Goal: Complete application form

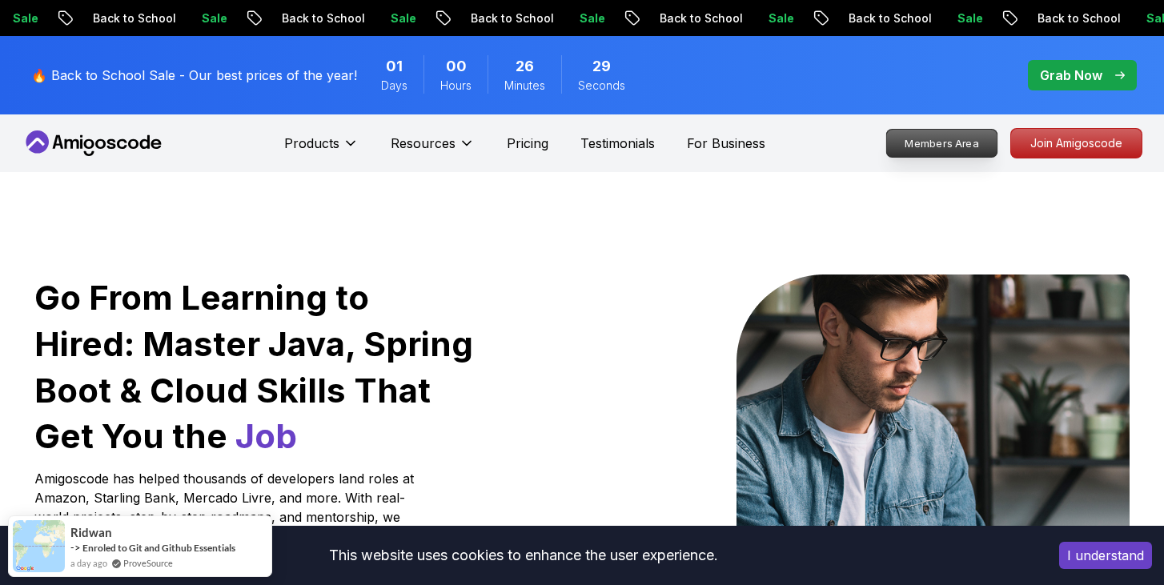
click at [943, 142] on p "Members Area" at bounding box center [942, 143] width 110 height 27
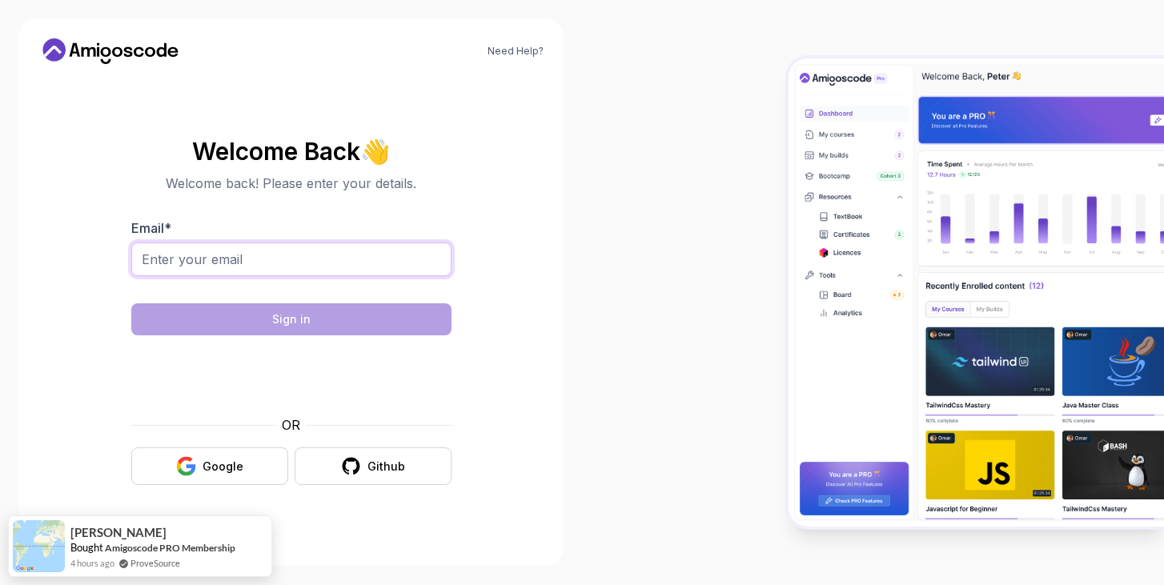
click at [307, 255] on input "Email *" at bounding box center [291, 260] width 320 height 34
type input "[EMAIL_ADDRESS][DOMAIN_NAME]"
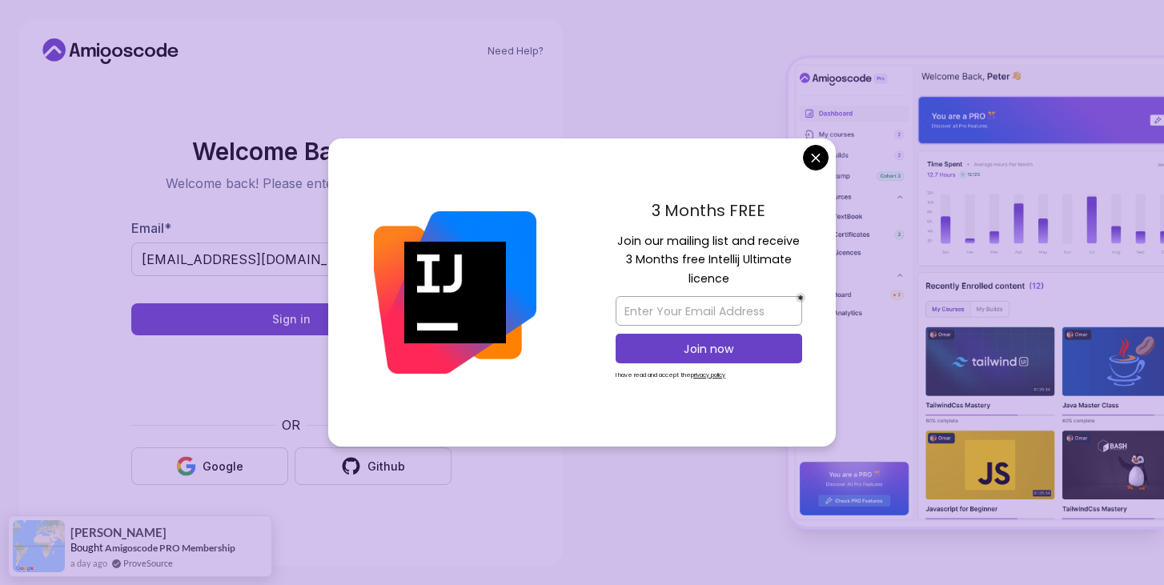
click at [820, 151] on body "Need Help? Welcome Back 👋 Welcome back! Please enter your details. Email * [EMA…" at bounding box center [582, 292] width 1164 height 585
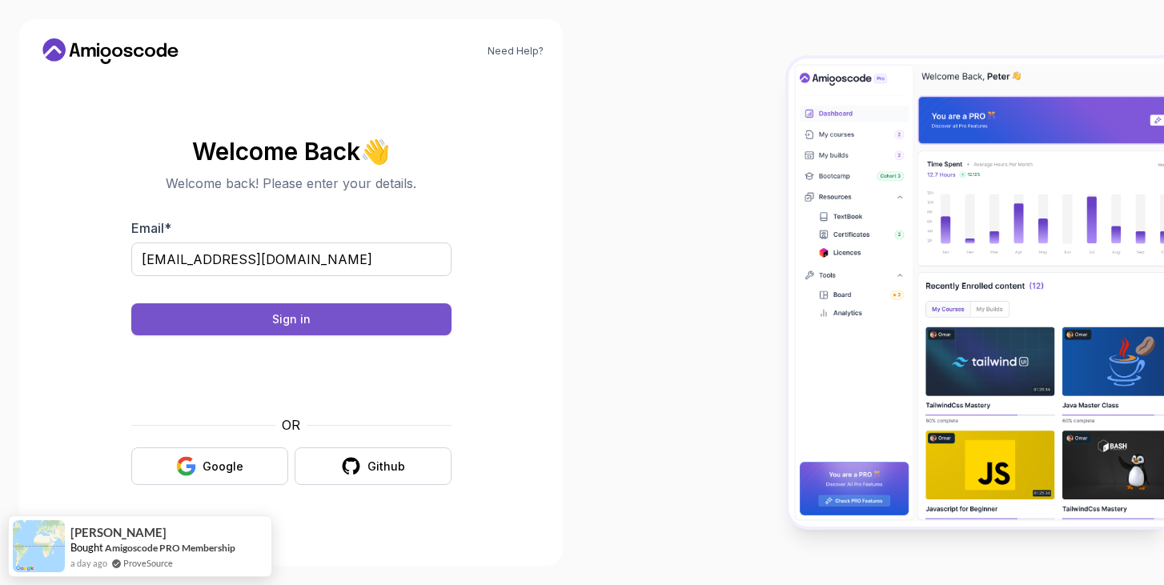
click at [319, 331] on button "Sign in" at bounding box center [291, 319] width 320 height 32
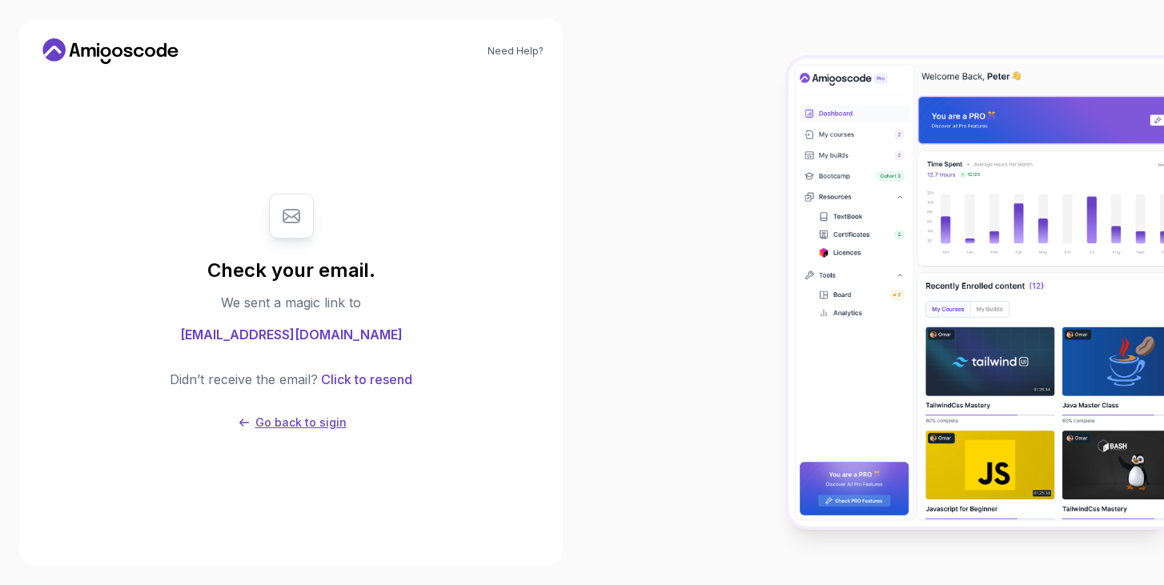
click at [313, 421] on p "Go back to sigin" at bounding box center [300, 423] width 91 height 16
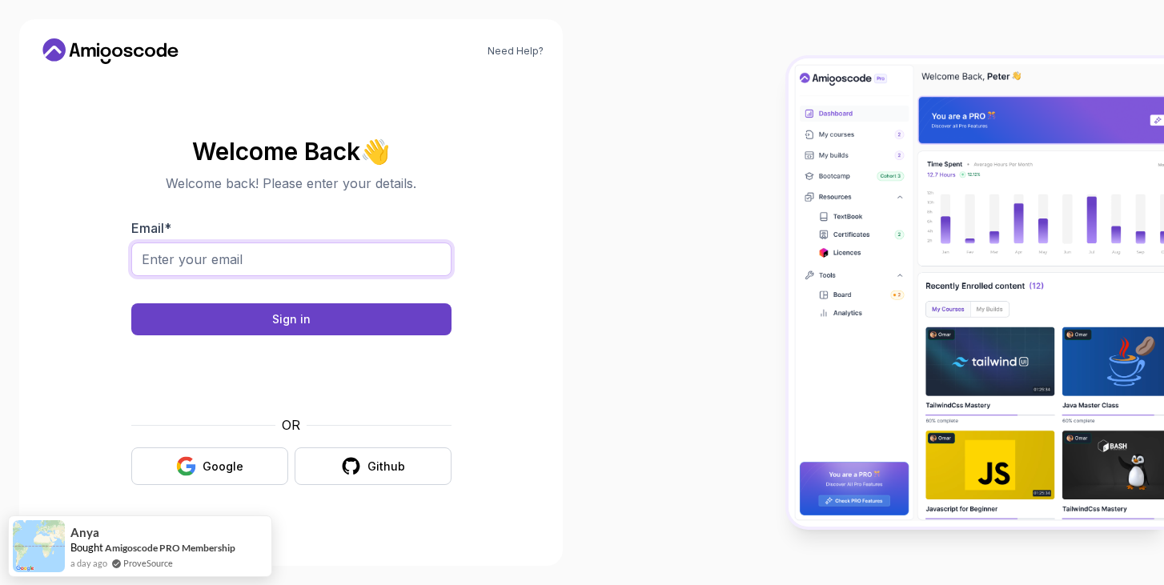
click at [309, 264] on input "Email *" at bounding box center [291, 260] width 320 height 34
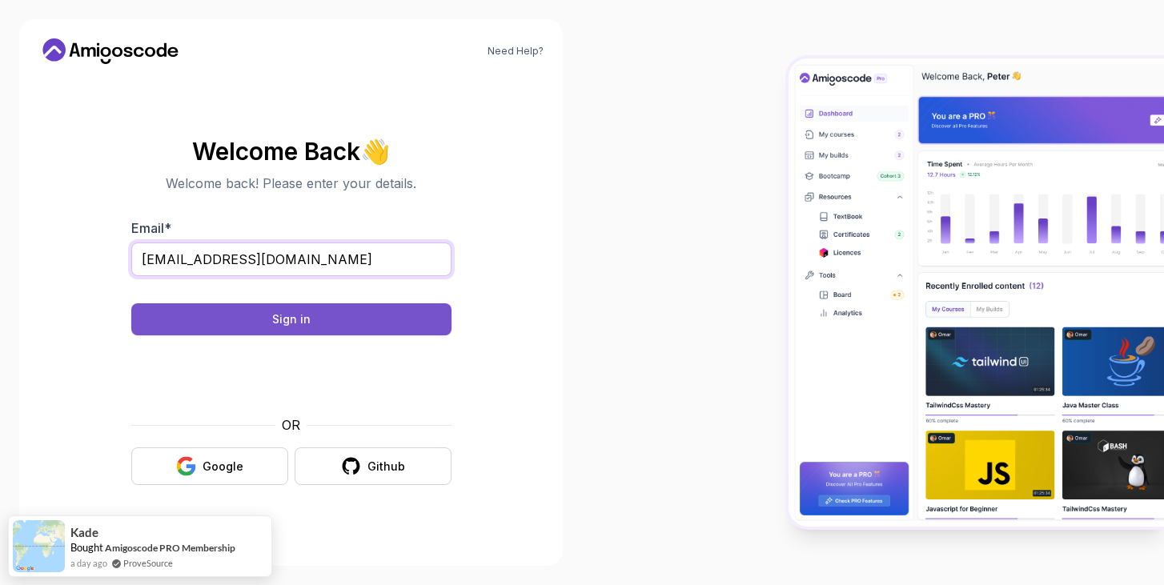
type input "[EMAIL_ADDRESS][DOMAIN_NAME]"
click at [303, 315] on div "Sign in" at bounding box center [291, 319] width 38 height 16
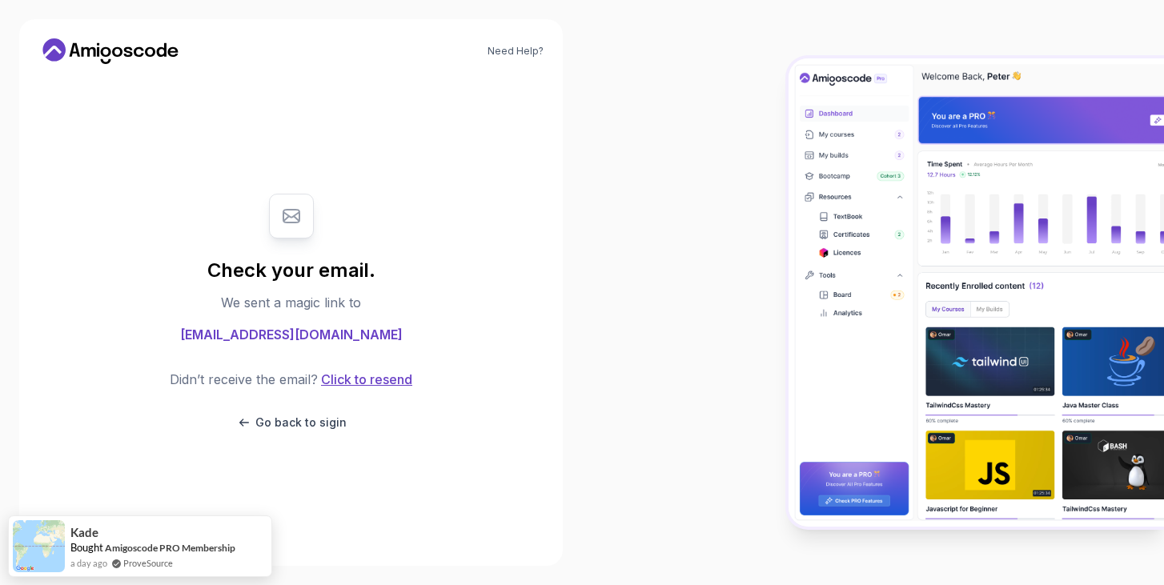
click at [371, 378] on button "Click to resend" at bounding box center [365, 379] width 94 height 19
click at [355, 377] on button "Click to resend" at bounding box center [365, 379] width 94 height 19
click at [520, 54] on link "Need Help?" at bounding box center [515, 51] width 56 height 13
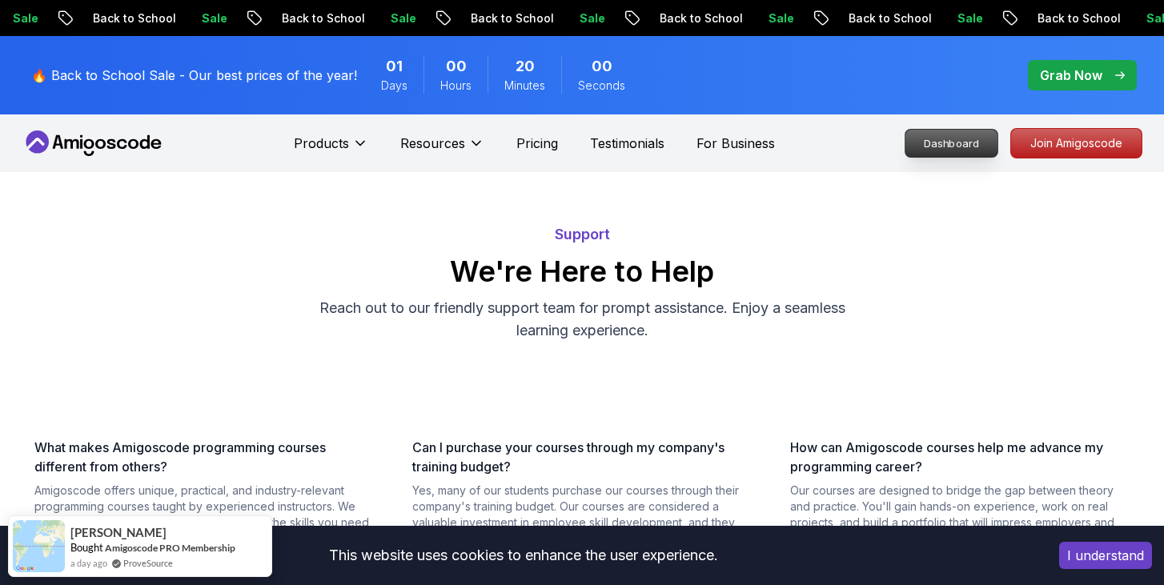
click at [977, 139] on p "Dashboard" at bounding box center [951, 143] width 92 height 27
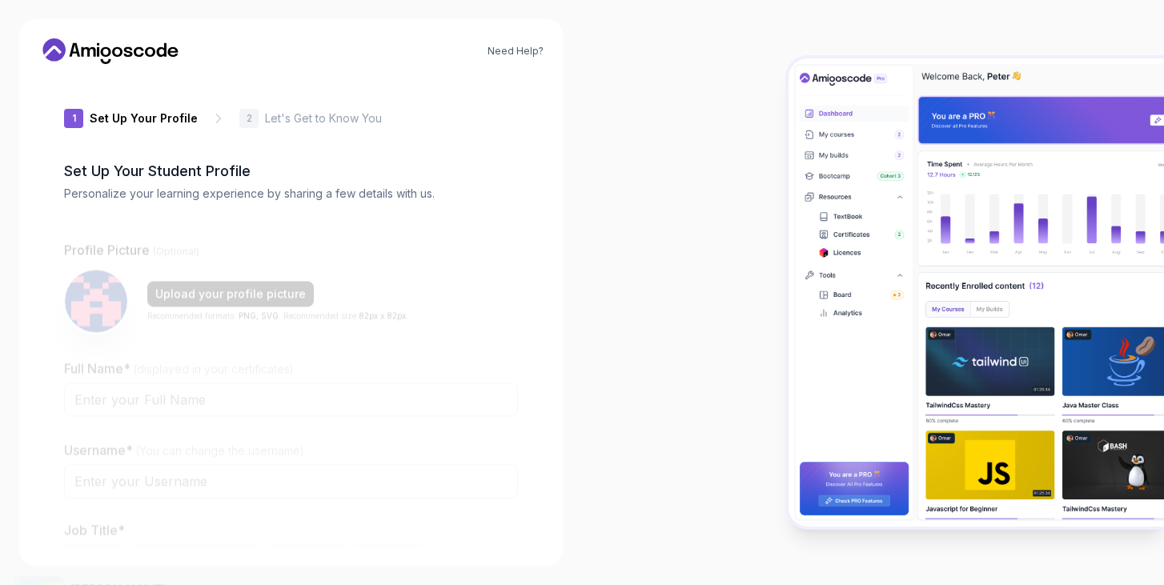
type input "gentleowld9240"
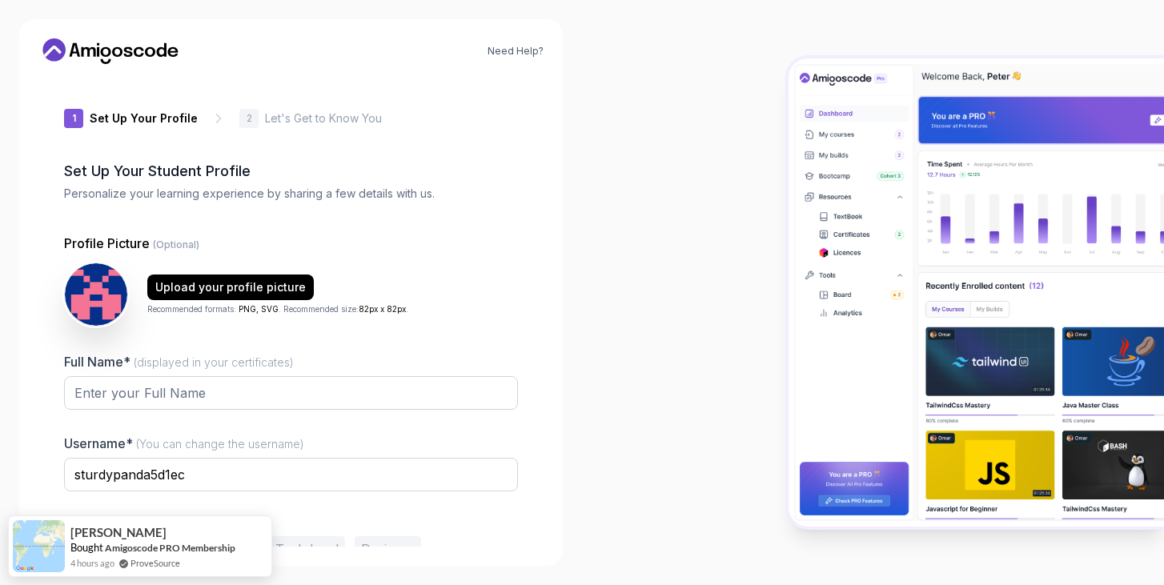
scroll to position [82, 0]
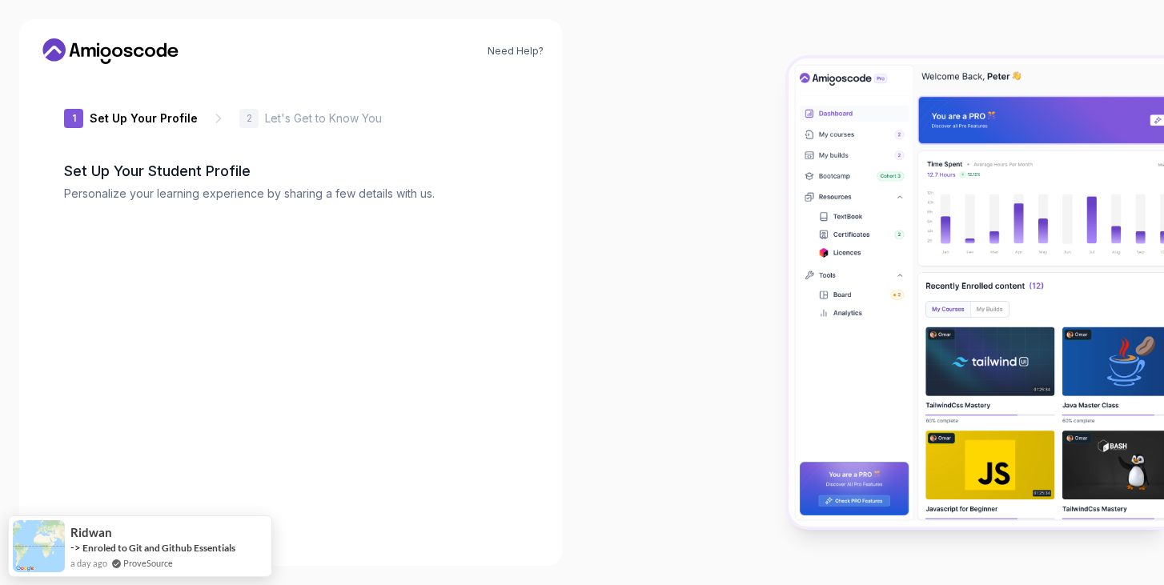
type input "braverhinoa2f0d"
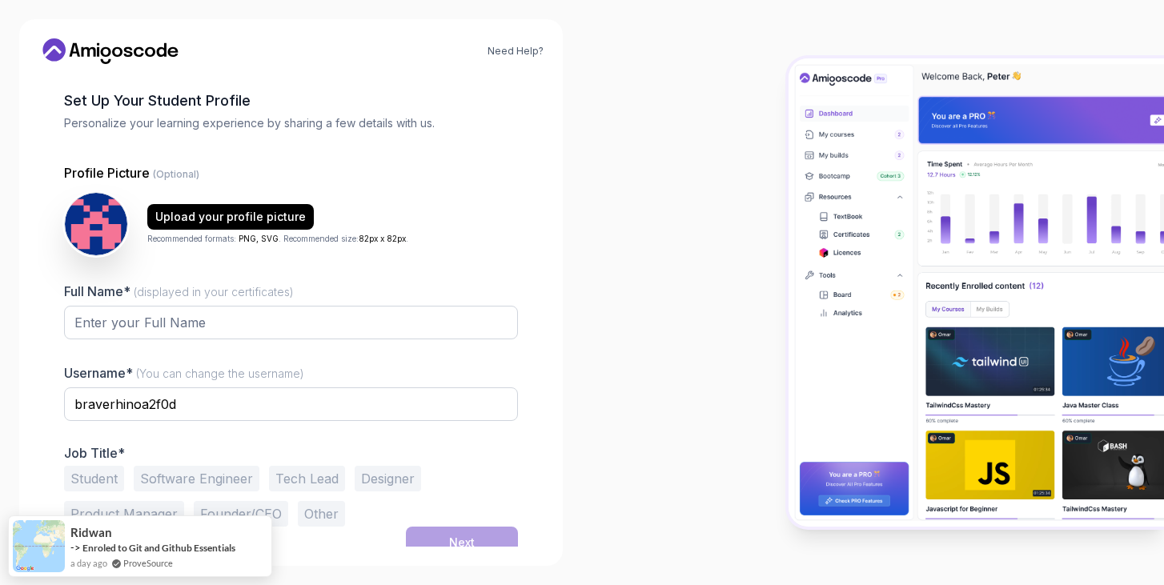
scroll to position [82, 0]
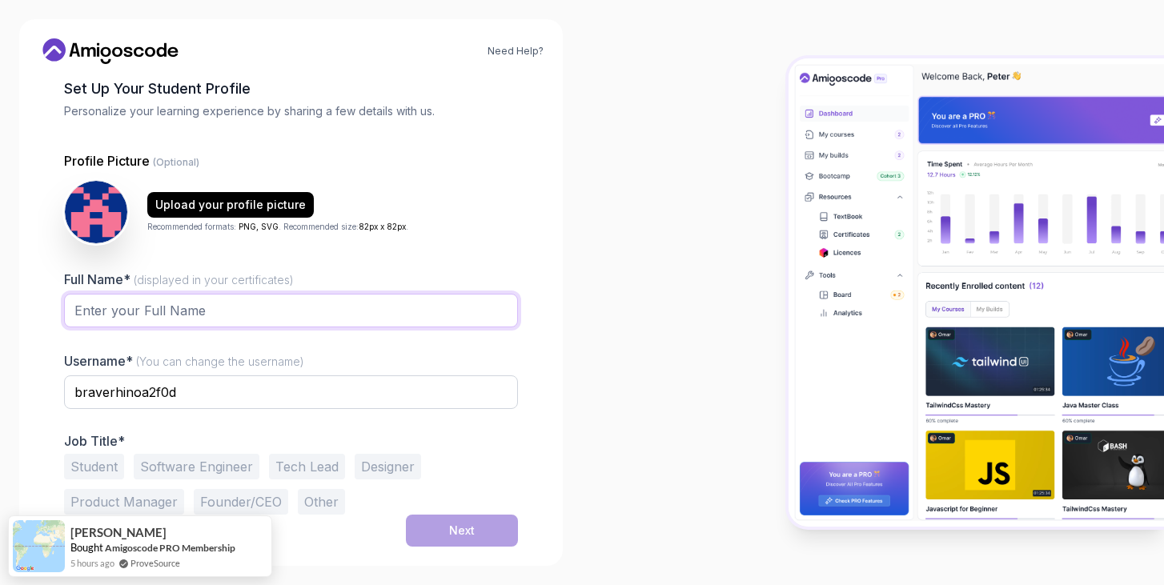
click at [170, 323] on input "Full Name* (displayed in your certificates)" at bounding box center [291, 311] width 454 height 34
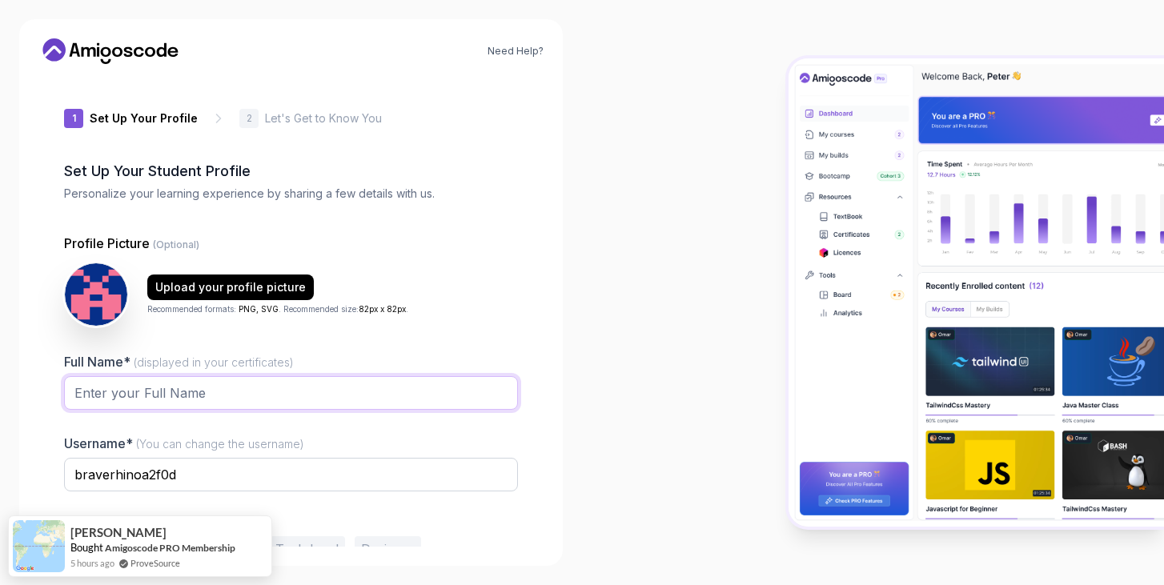
click at [214, 395] on input "Full Name* (displayed in your certificates)" at bounding box center [291, 393] width 454 height 34
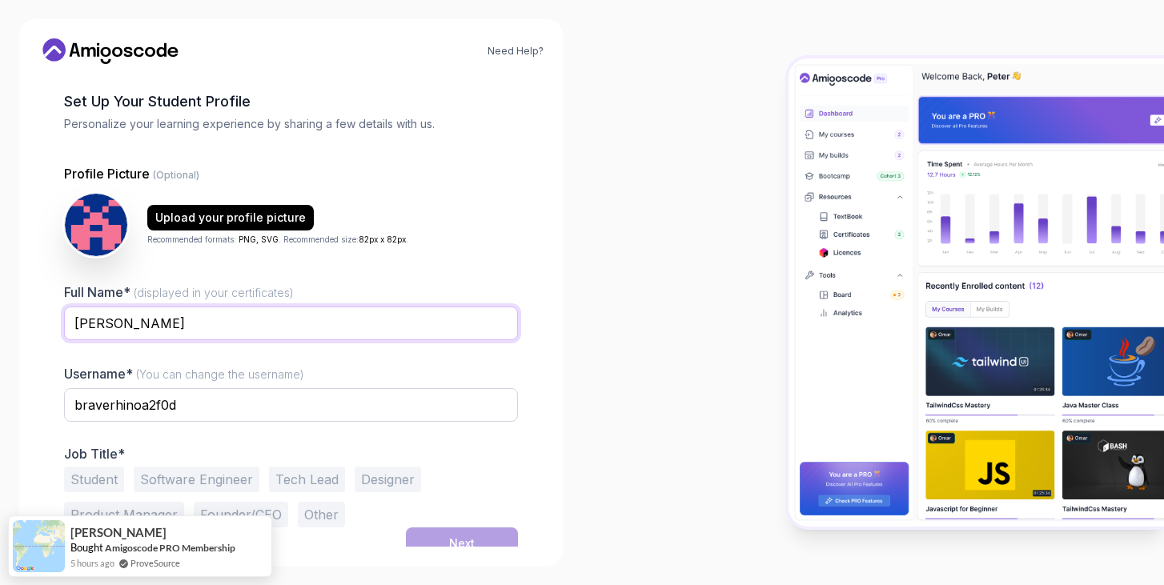
scroll to position [75, 0]
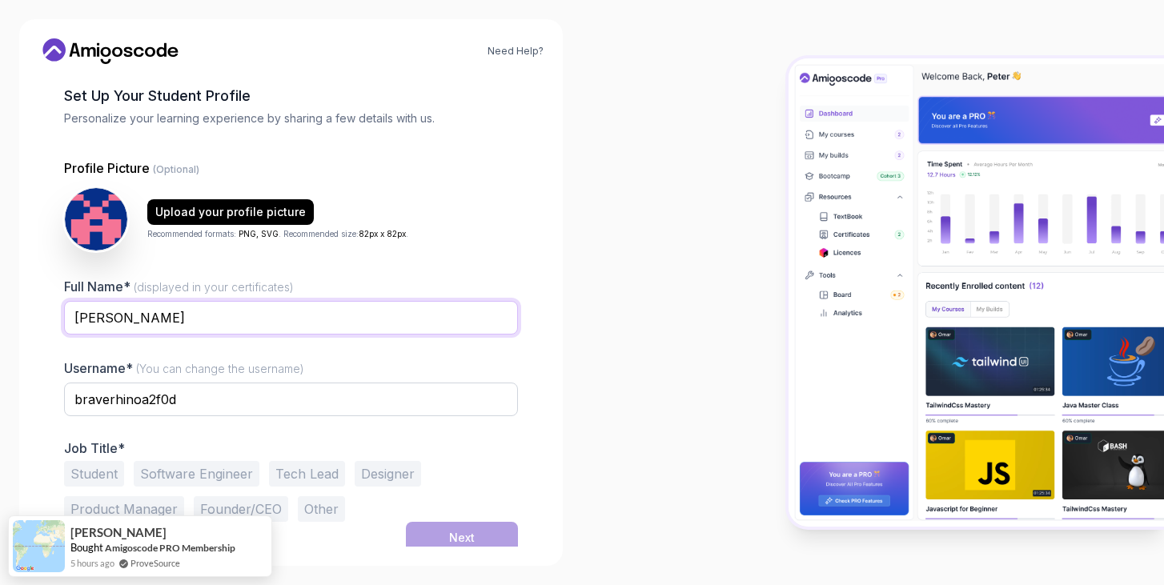
type input "Anto Sylvester"
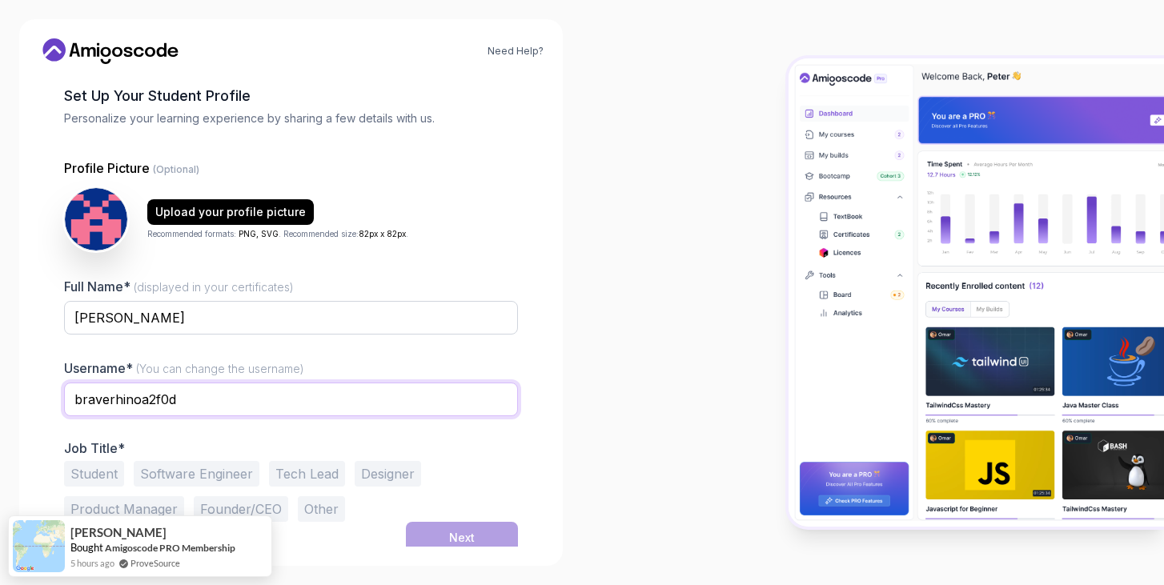
click at [234, 407] on input "braverhinoa2f0d" at bounding box center [291, 400] width 454 height 34
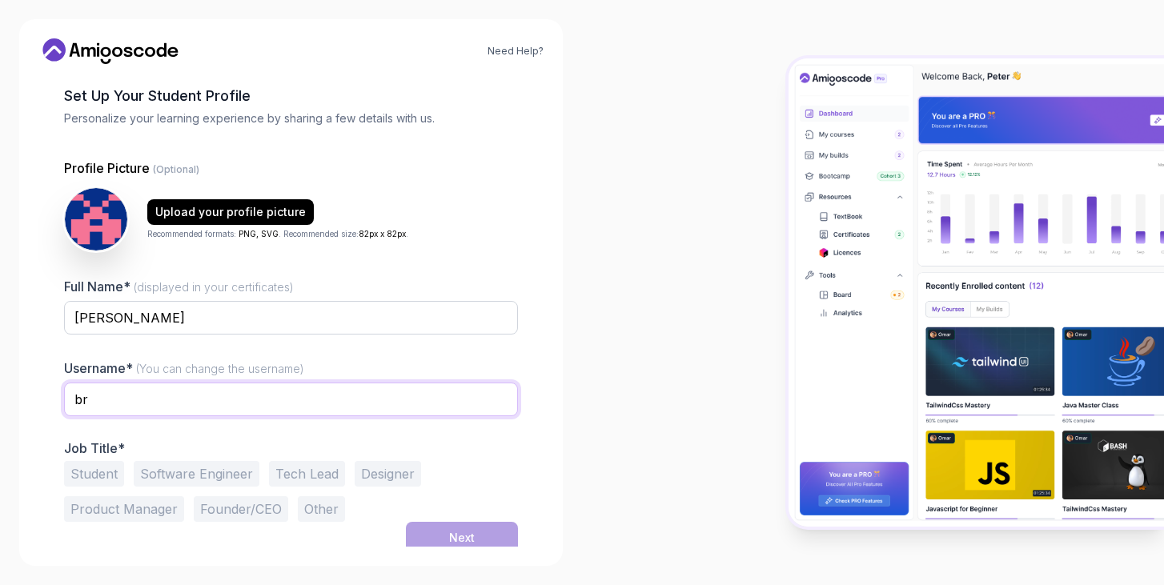
type input "b"
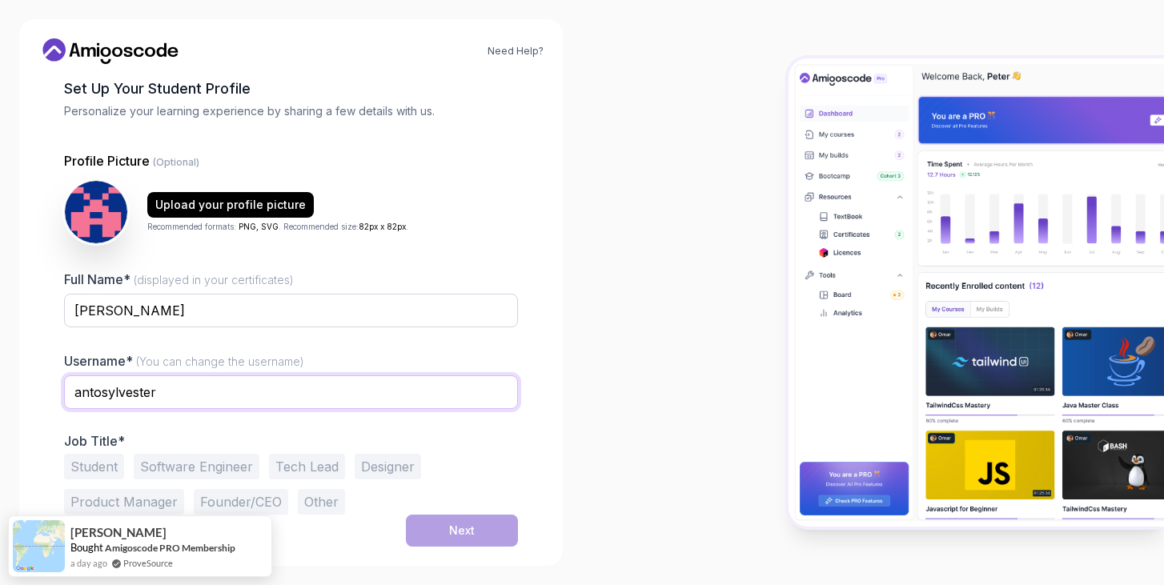
type input "[EMAIL_ADDRESS][DOMAIN_NAME]"
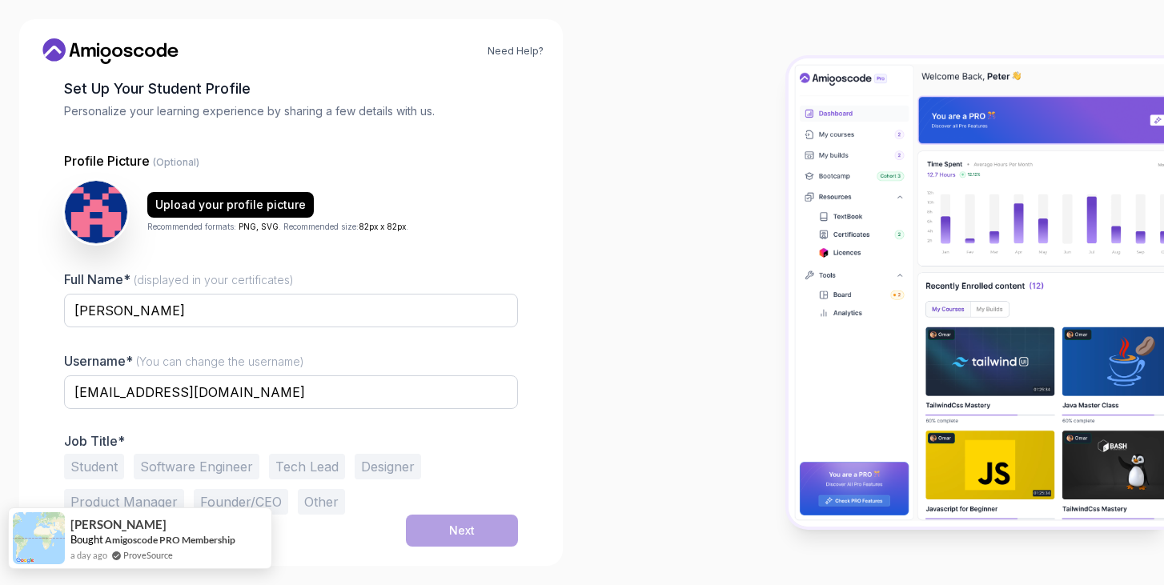
click at [256, 521] on div "Carter Bought Amigoscode PRO Membership a day ago ProveSource" at bounding box center [140, 538] width 264 height 62
click at [517, 51] on link "Need Help?" at bounding box center [515, 51] width 56 height 13
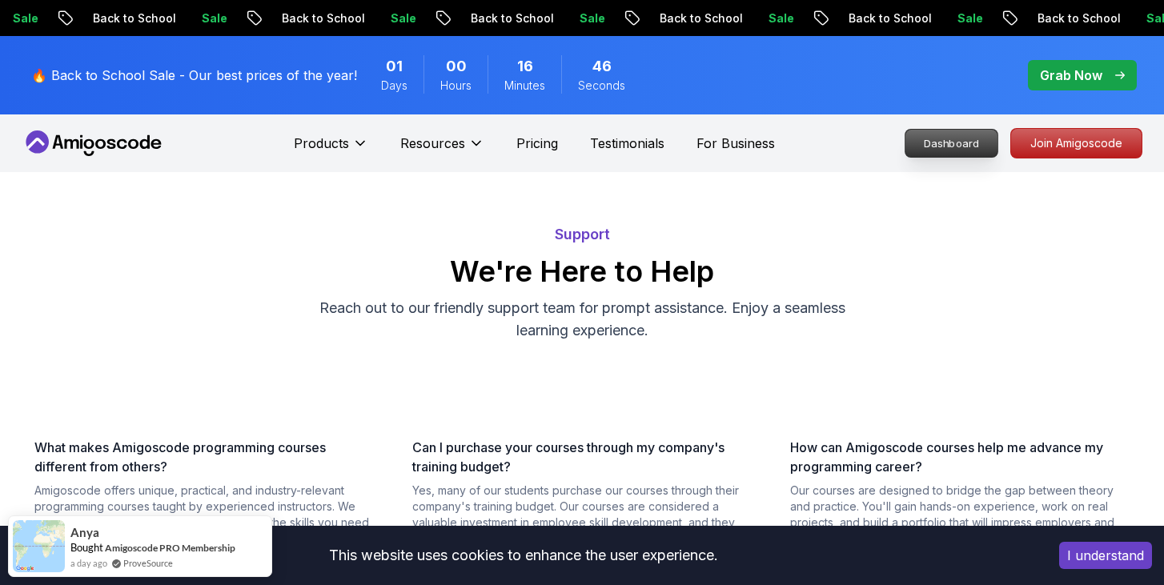
click at [947, 128] on div "Dashboard Join Amigoscode" at bounding box center [1022, 143] width 240 height 30
click at [947, 134] on p "Dashboard" at bounding box center [951, 143] width 92 height 27
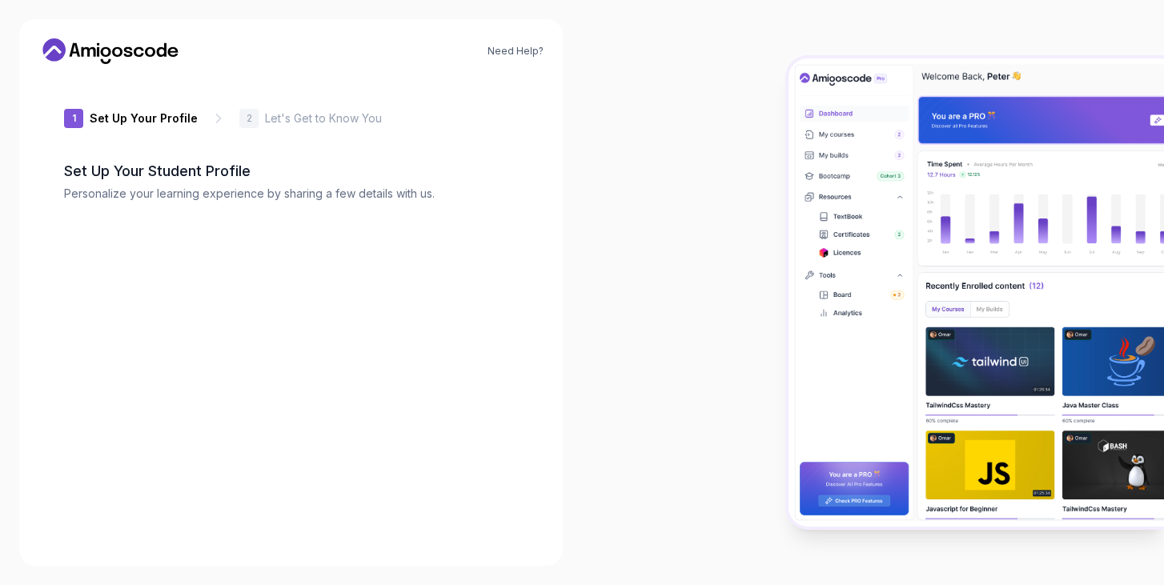
type input "dynamicotterdc221"
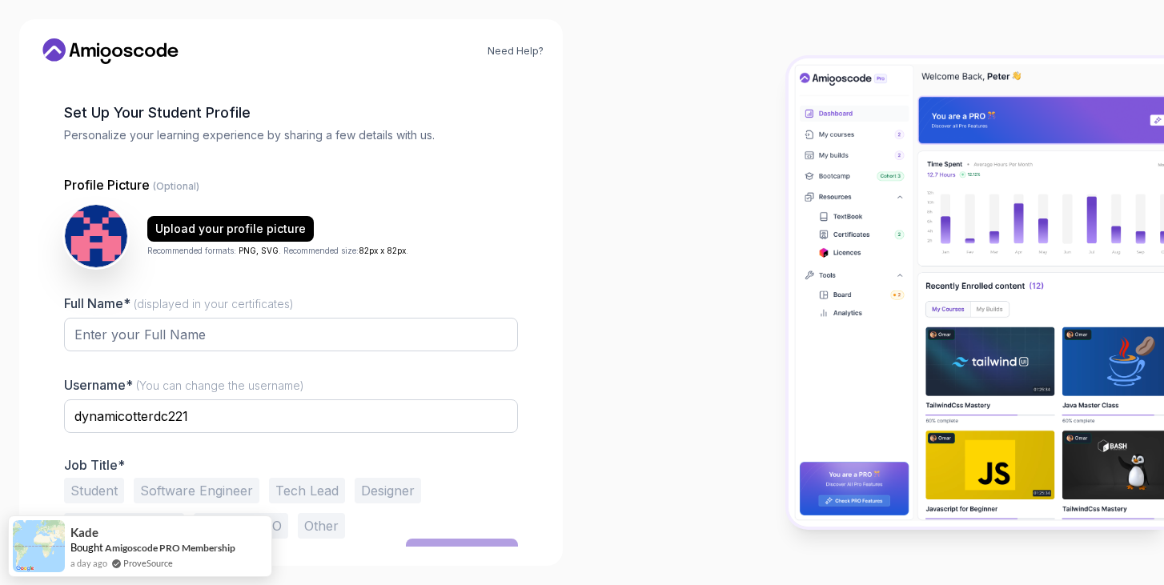
scroll to position [82, 0]
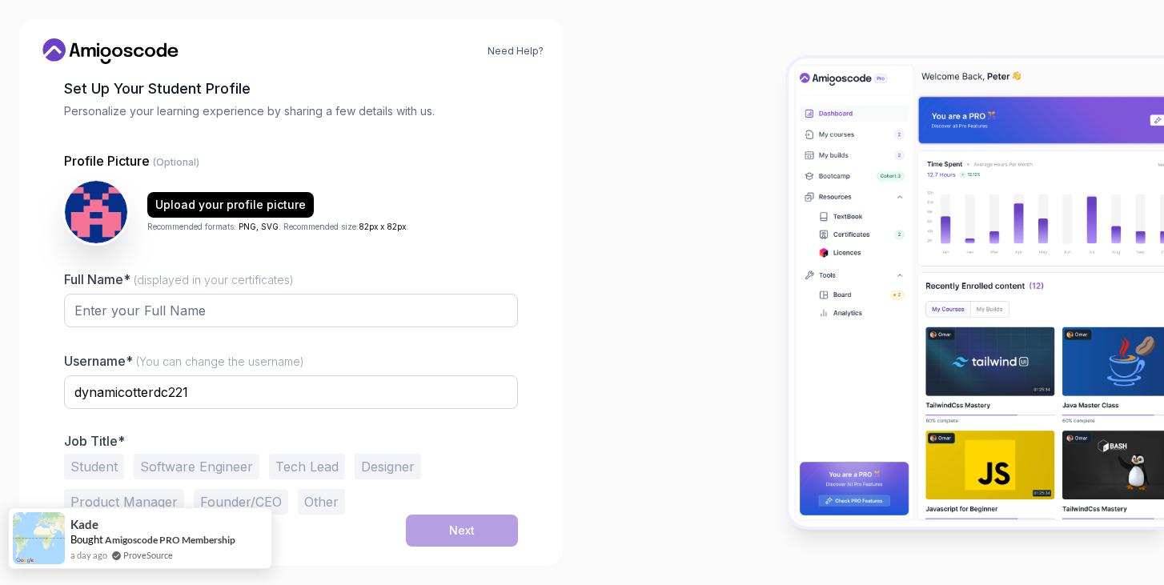
click at [254, 523] on div "Kade Bought Amigoscode PRO Membership a day ago ProveSource" at bounding box center [140, 538] width 264 height 62
click at [101, 462] on button "Student" at bounding box center [94, 467] width 60 height 26
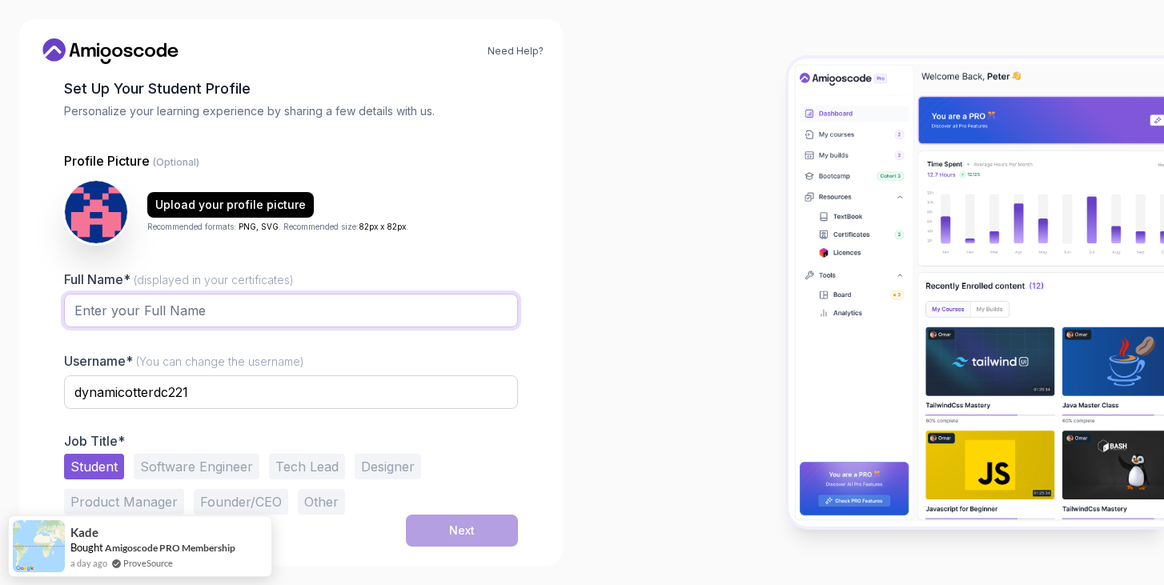
click at [184, 309] on input "Full Name* (displayed in your certificates)" at bounding box center [291, 311] width 454 height 34
type input "Anto Sylvester"
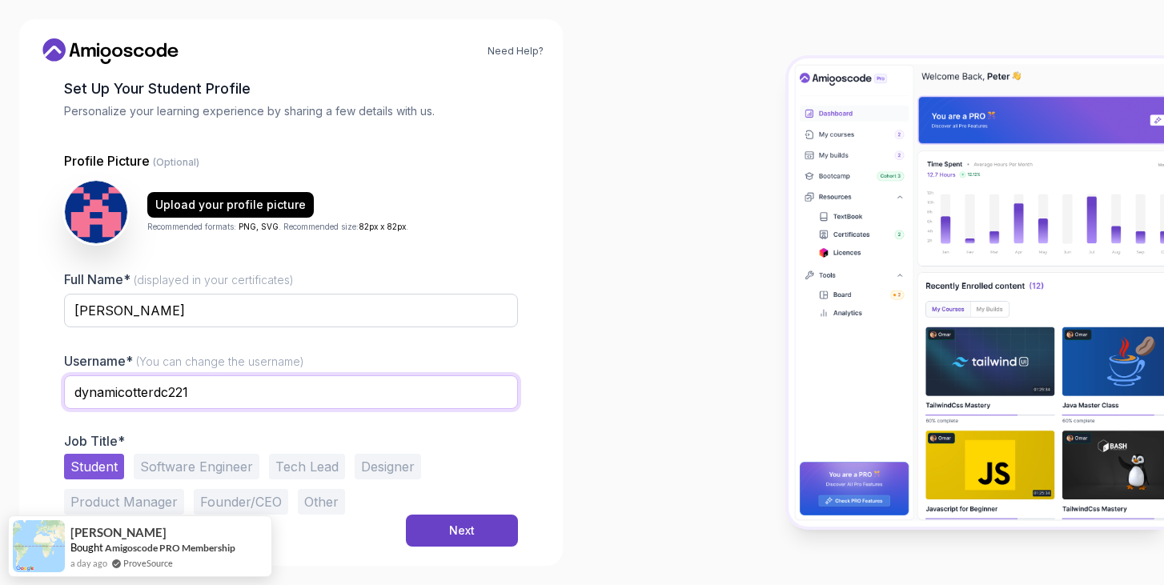
click at [234, 391] on input "dynamicotterdc221" at bounding box center [291, 392] width 454 height 34
type input "d"
type input "Antosylveser"
